Goal: Contribute content: Add original content to the website for others to see

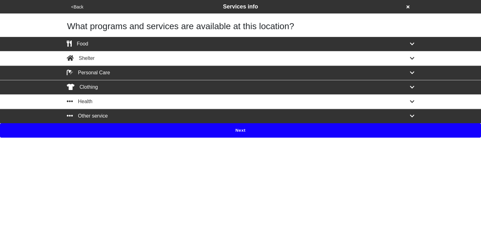
click at [248, 130] on button "Next" at bounding box center [240, 130] width 481 height 14
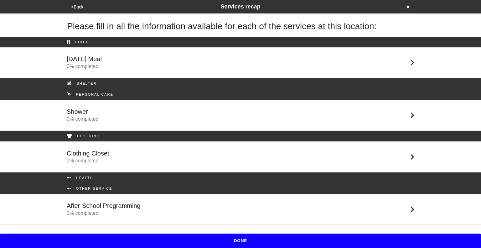
click at [191, 209] on div "After-School Programming 0 % completed" at bounding box center [240, 209] width 357 height 15
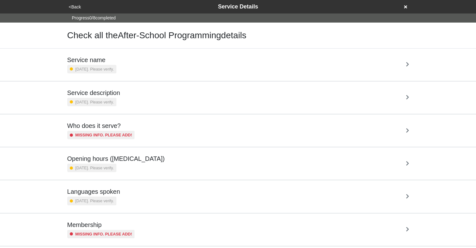
click at [180, 106] on div "Service description [DATE]. Please verify." at bounding box center [238, 97] width 357 height 32
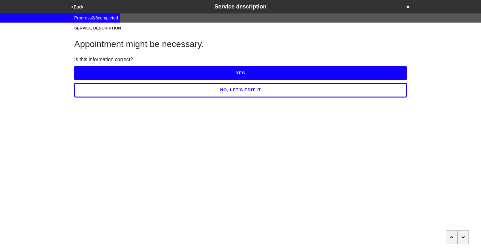
click at [215, 91] on button "NO, LET'S EDIT IT" at bounding box center [240, 90] width 333 height 14
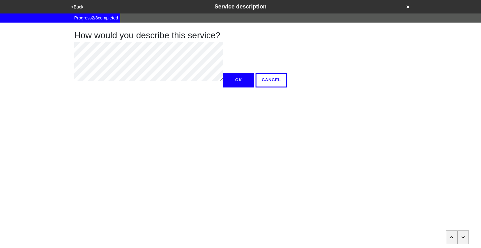
type textarea "x"
click at [223, 87] on button "OK" at bounding box center [238, 80] width 31 height 14
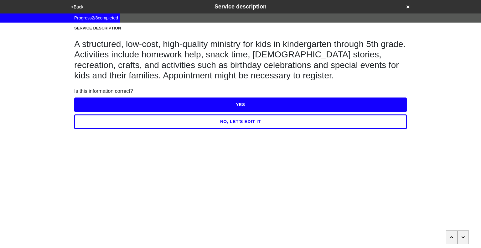
click at [186, 105] on button "YES" at bounding box center [240, 104] width 333 height 14
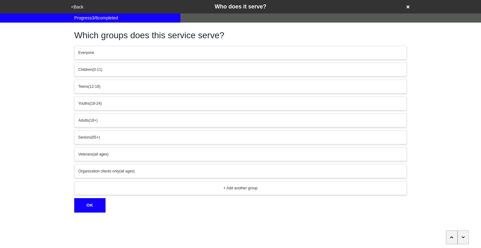
click at [465, 233] on button "button" at bounding box center [464, 237] width 12 height 14
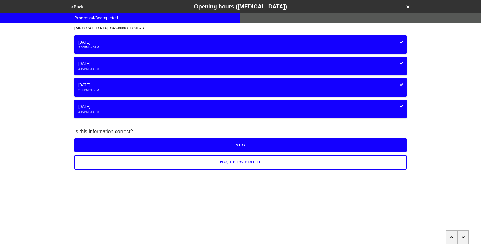
click at [465, 233] on button "button" at bounding box center [464, 237] width 12 height 14
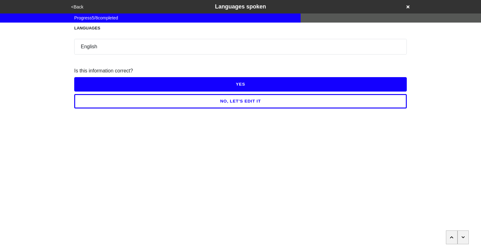
click at [465, 233] on button "button" at bounding box center [464, 237] width 12 height 14
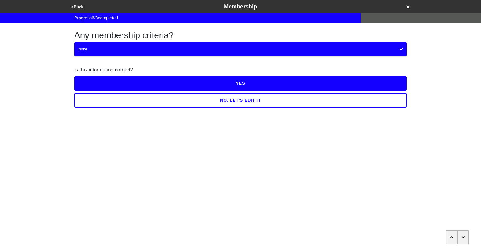
click at [465, 233] on button "button" at bounding box center [464, 237] width 12 height 14
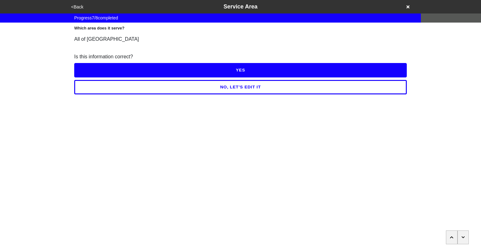
click at [465, 233] on button "button" at bounding box center [464, 237] width 12 height 14
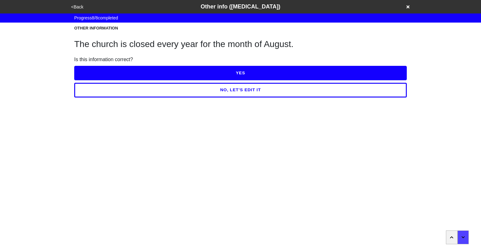
click at [266, 74] on button "YES" at bounding box center [240, 73] width 333 height 14
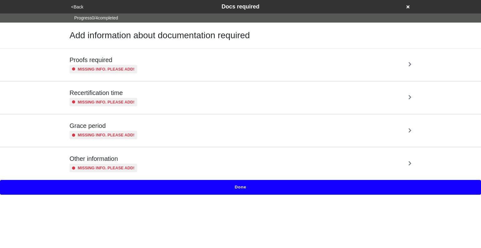
click at [241, 188] on button "Done" at bounding box center [240, 187] width 481 height 14
